Goal: Leave review/rating: Leave review/rating

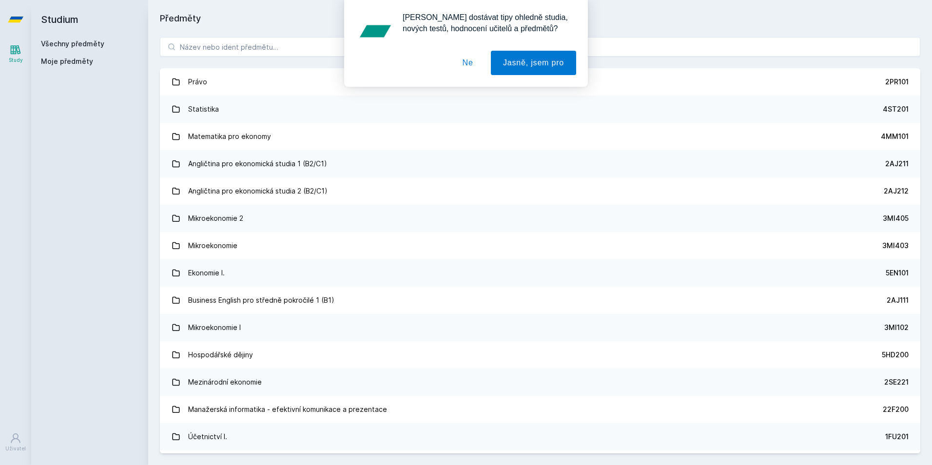
click at [212, 46] on div "[PERSON_NAME] dostávat tipy ohledně studia, nových testů, hodnocení učitelů a p…" at bounding box center [466, 43] width 932 height 87
click at [224, 45] on div "[PERSON_NAME] dostávat tipy ohledně studia, nových testů, hodnocení učitelů a p…" at bounding box center [466, 43] width 932 height 87
click at [456, 62] on button "Ne" at bounding box center [467, 63] width 35 height 24
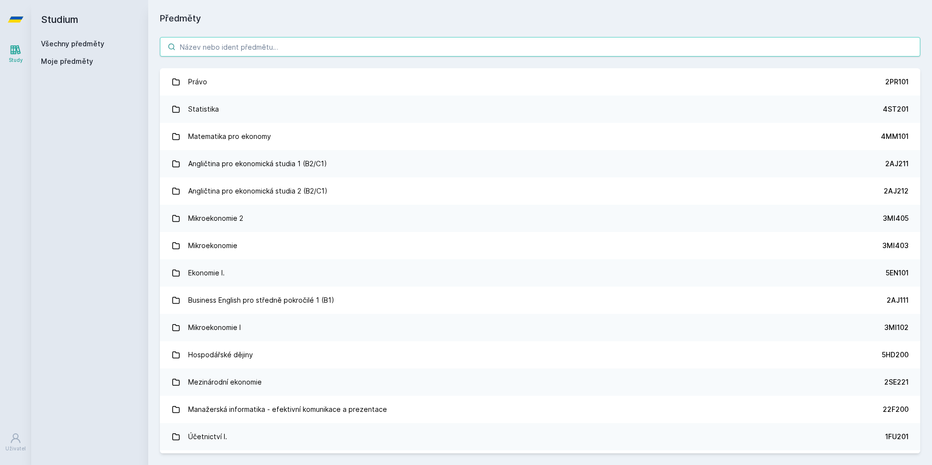
click at [243, 48] on input "search" at bounding box center [540, 46] width 760 height 19
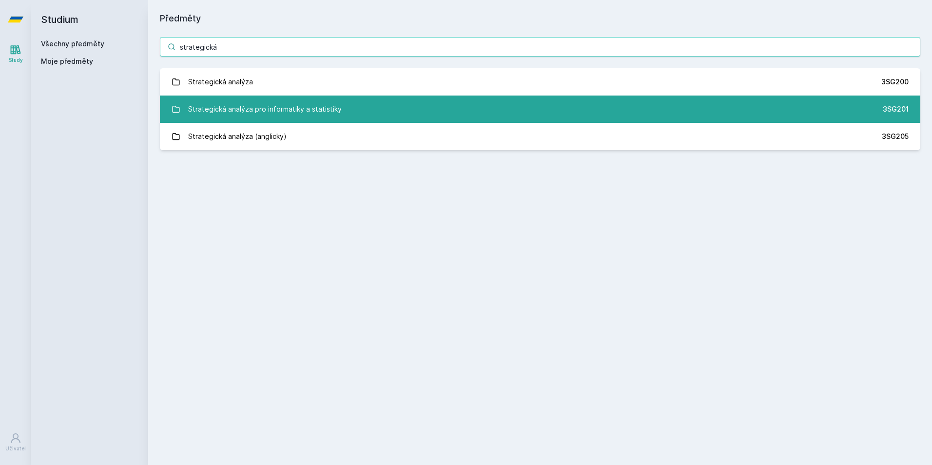
type input "strategická"
click at [266, 115] on div "Strategická analýza pro informatiky a statistiky" at bounding box center [265, 108] width 154 height 19
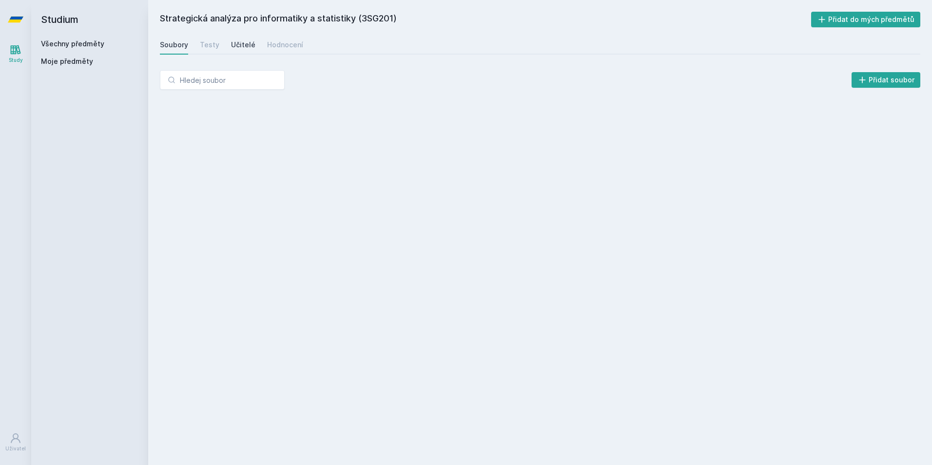
click at [232, 46] on div "Učitelé" at bounding box center [243, 45] width 24 height 10
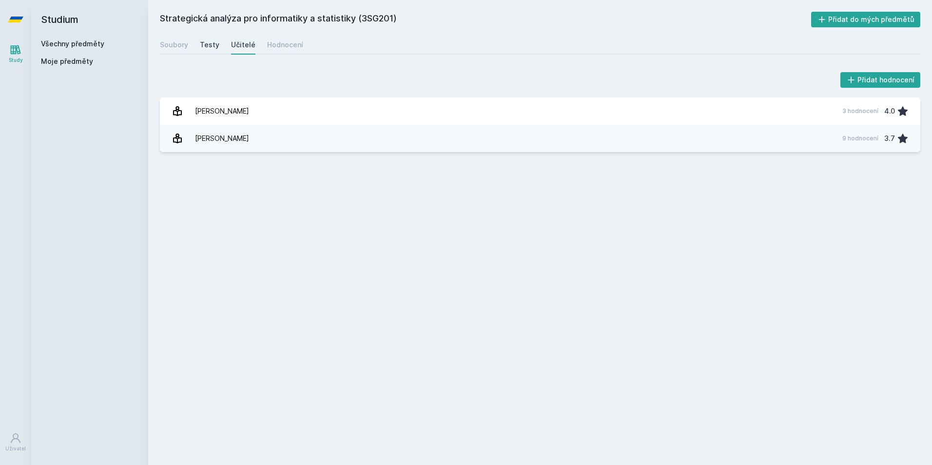
click at [208, 47] on div "Testy" at bounding box center [209, 45] width 19 height 10
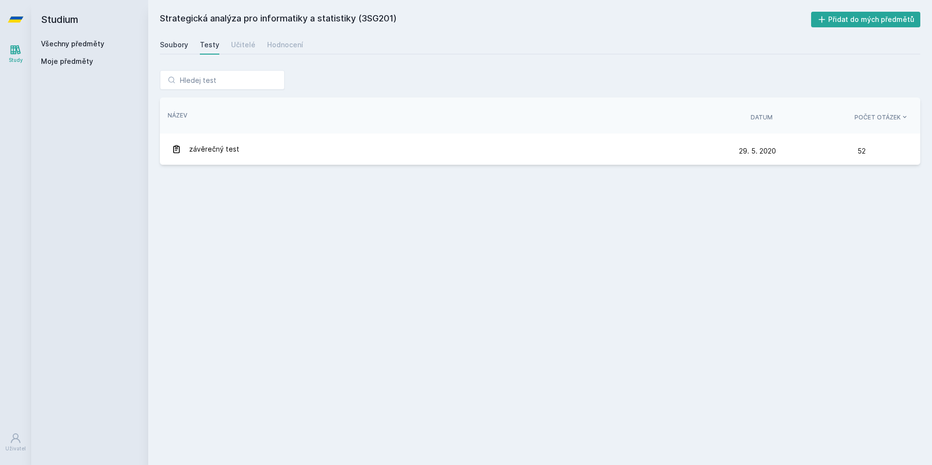
click at [172, 43] on div "Soubory" at bounding box center [174, 45] width 28 height 10
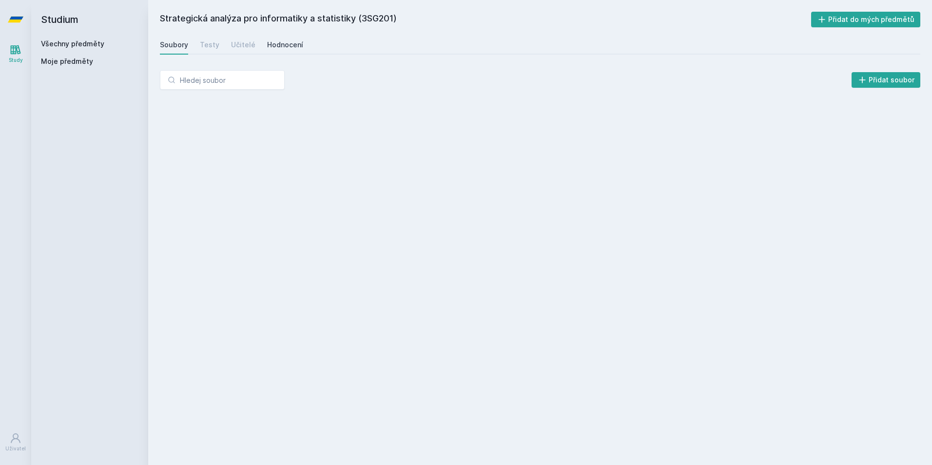
click at [272, 42] on div "Hodnocení" at bounding box center [285, 45] width 36 height 10
click at [239, 45] on div "Učitelé" at bounding box center [243, 45] width 24 height 10
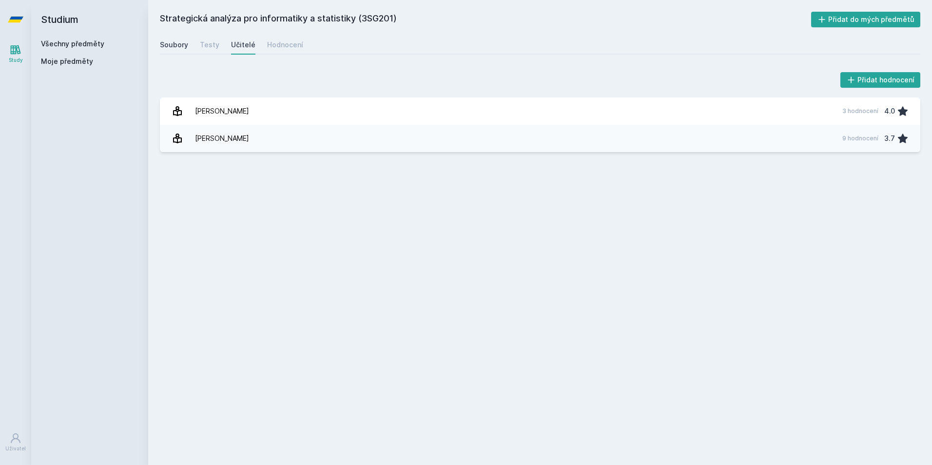
click at [166, 38] on link "Soubory" at bounding box center [174, 44] width 28 height 19
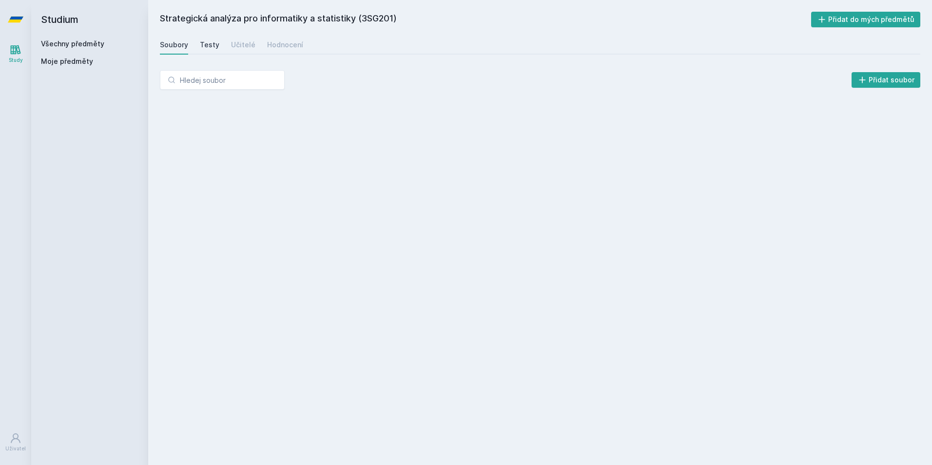
click at [210, 41] on div "Testy" at bounding box center [209, 45] width 19 height 10
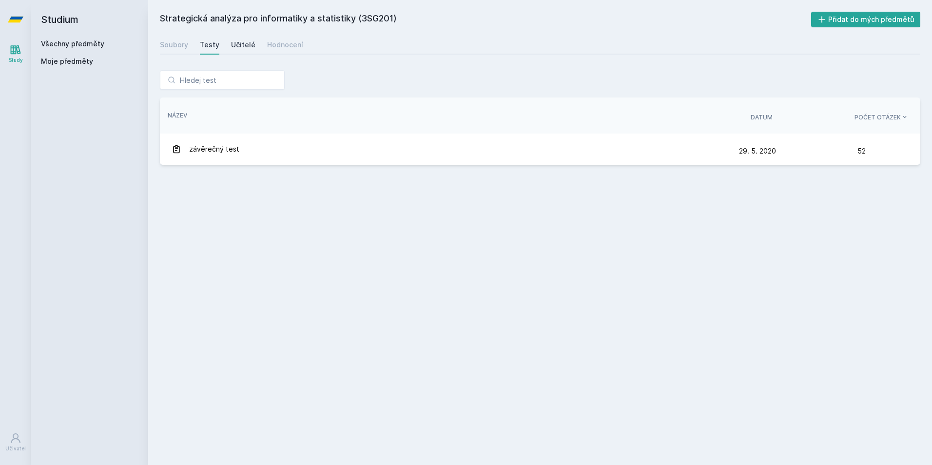
click at [238, 43] on div "Učitelé" at bounding box center [243, 45] width 24 height 10
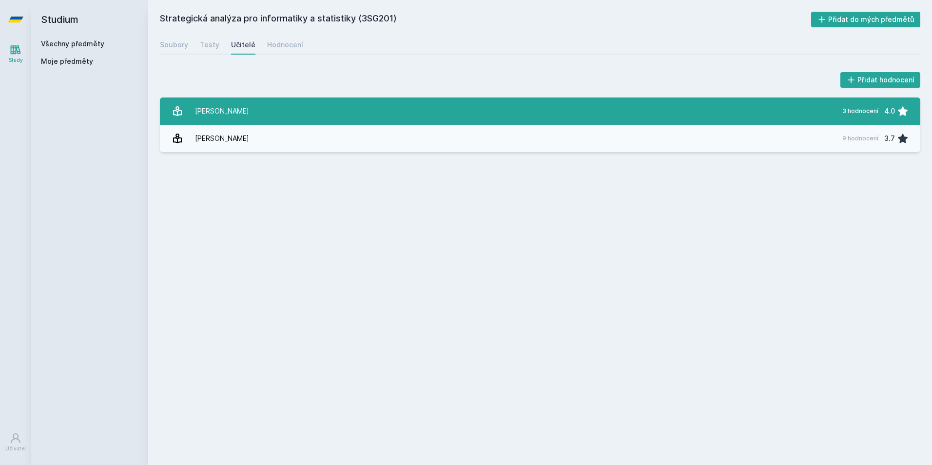
click at [246, 100] on link "[PERSON_NAME] 3 hodnocení 4.0" at bounding box center [540, 110] width 760 height 27
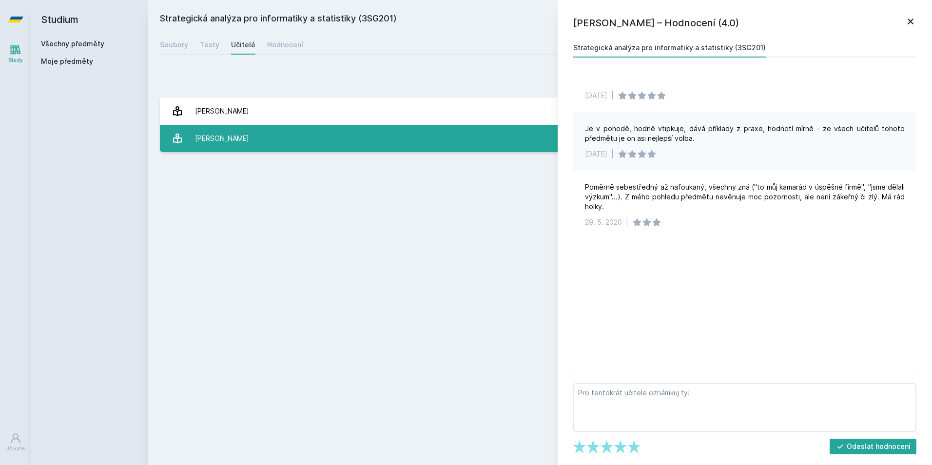
click at [510, 141] on link "[PERSON_NAME] 9 hodnocení 3.7" at bounding box center [540, 138] width 760 height 27
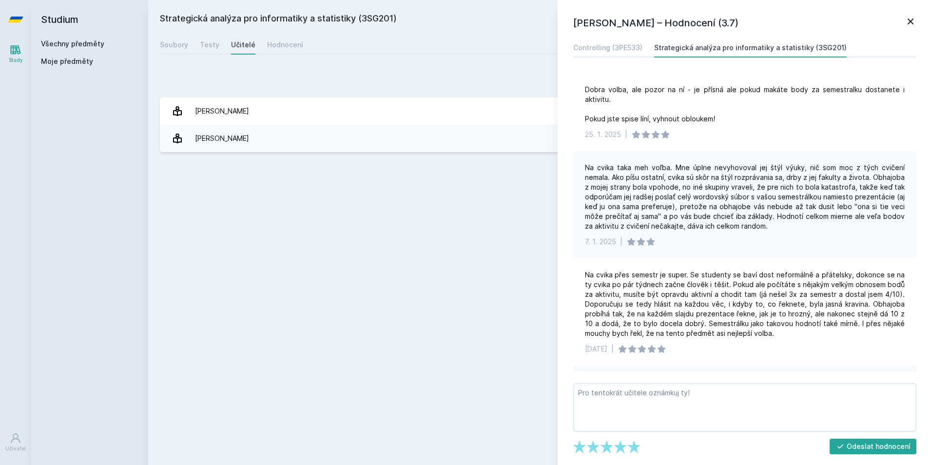
click at [520, 166] on div "Strategická analýza pro informatiky a statistiky (3SG201) Přidat do mých předmě…" at bounding box center [540, 233] width 760 height 442
click at [907, 24] on icon at bounding box center [910, 22] width 12 height 12
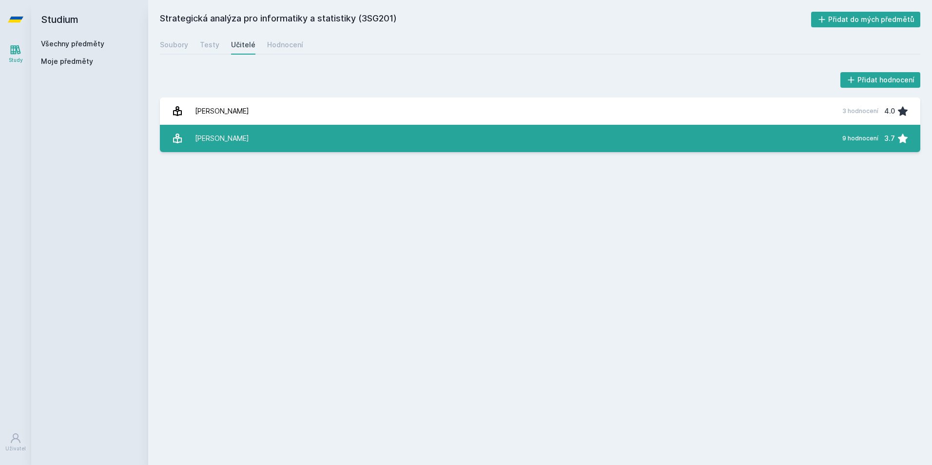
click at [318, 139] on link "[PERSON_NAME] 9 hodnocení 3.7" at bounding box center [540, 138] width 760 height 27
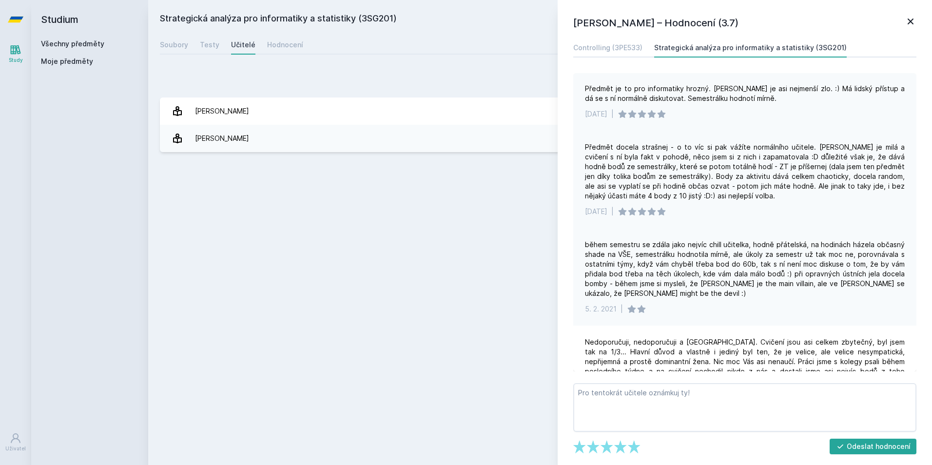
scroll to position [292, 0]
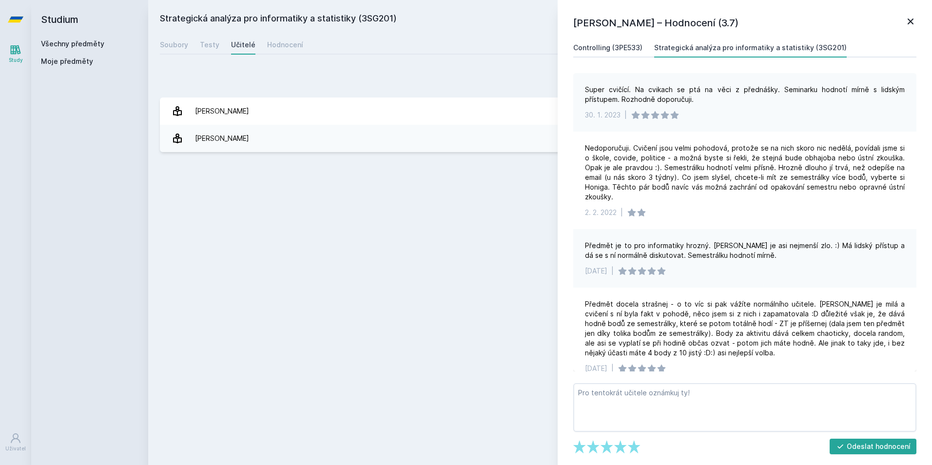
click at [617, 48] on div "Controlling (3PE533)" at bounding box center [607, 48] width 69 height 10
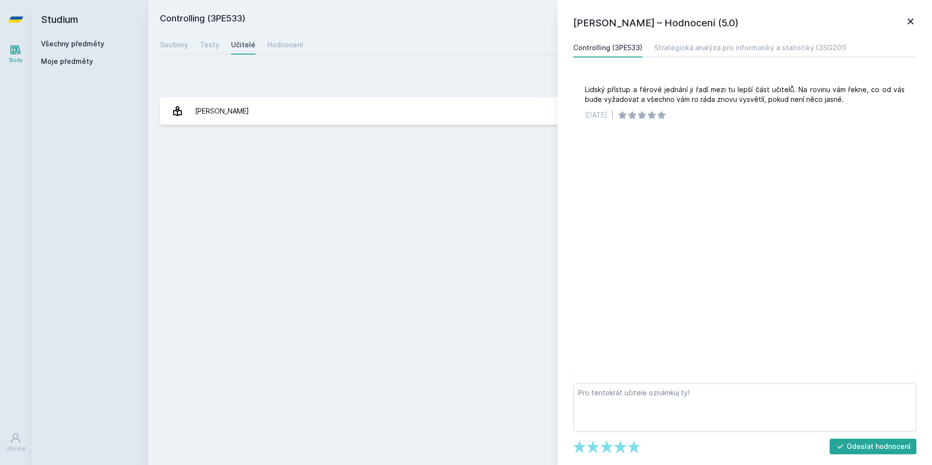
click at [314, 85] on div "Přidat hodnocení" at bounding box center [540, 79] width 760 height 19
click at [905, 28] on link at bounding box center [910, 23] width 12 height 15
